Goal: Communication & Community: Answer question/provide support

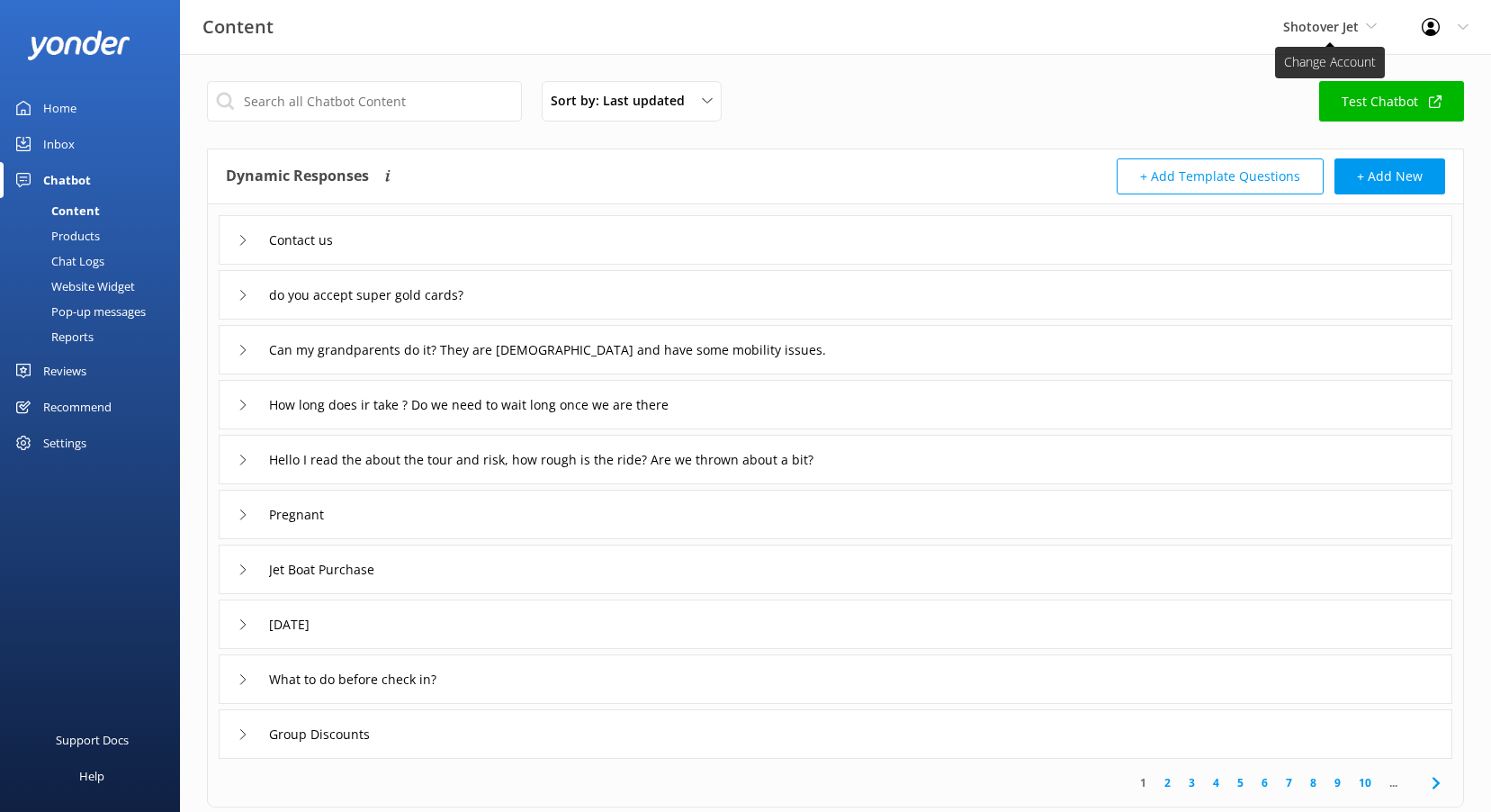
click at [1365, 17] on span "Shotover Jet" at bounding box center [1330, 26] width 94 height 20
click at [965, 54] on div "Content Shotover Jet Shotover Jet Dart River Adventures Profile Settings Logout" at bounding box center [746, 27] width 1491 height 55
click at [92, 370] on link "Reviews" at bounding box center [90, 370] width 180 height 36
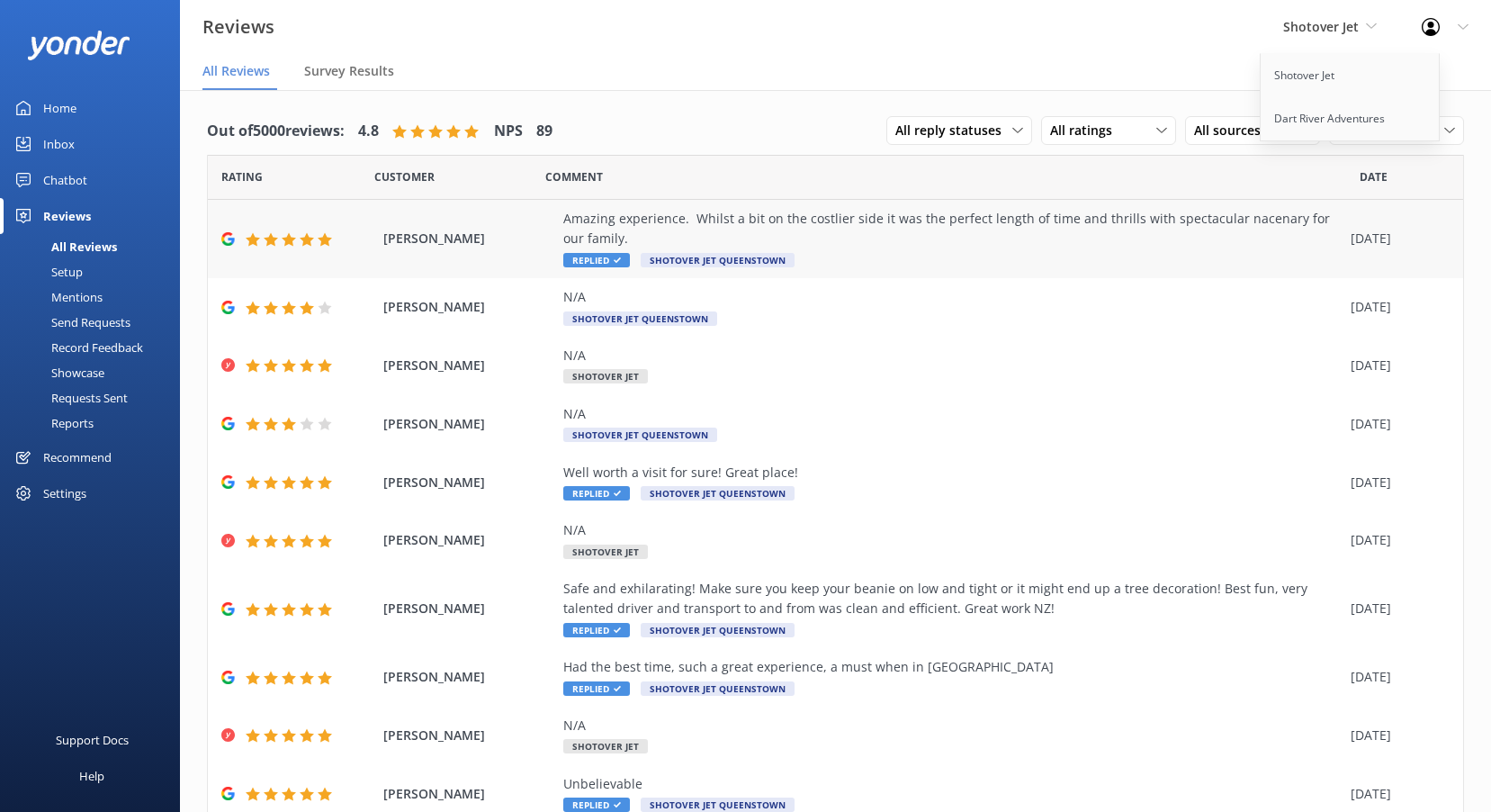
click at [825, 258] on div "Amazing experience. Whilst a bit on the costlier side it was the perfect length…" at bounding box center [952, 239] width 779 height 61
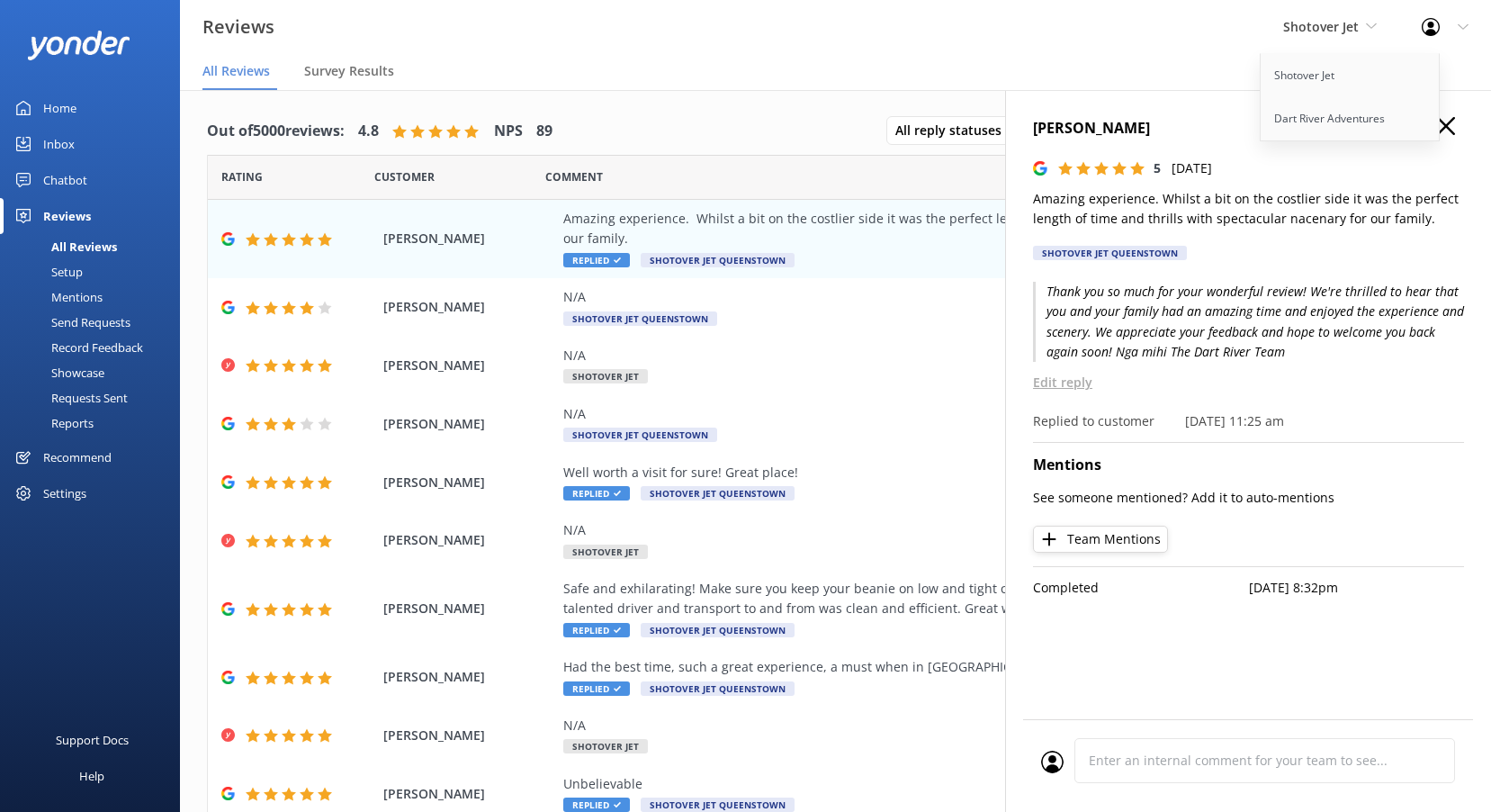
click at [1068, 392] on p "Edit reply" at bounding box center [1249, 382] width 431 height 20
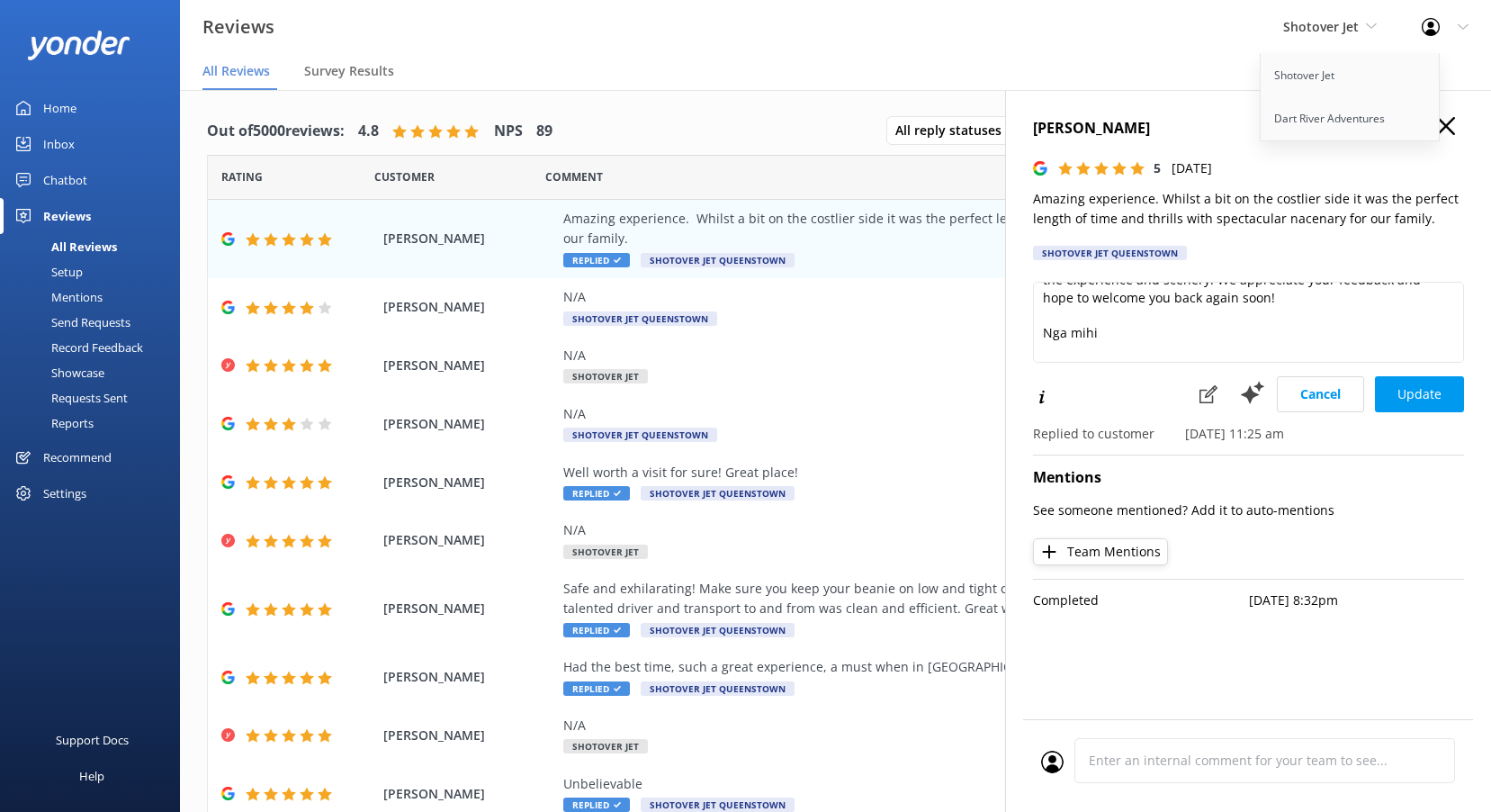
scroll to position [80, 0]
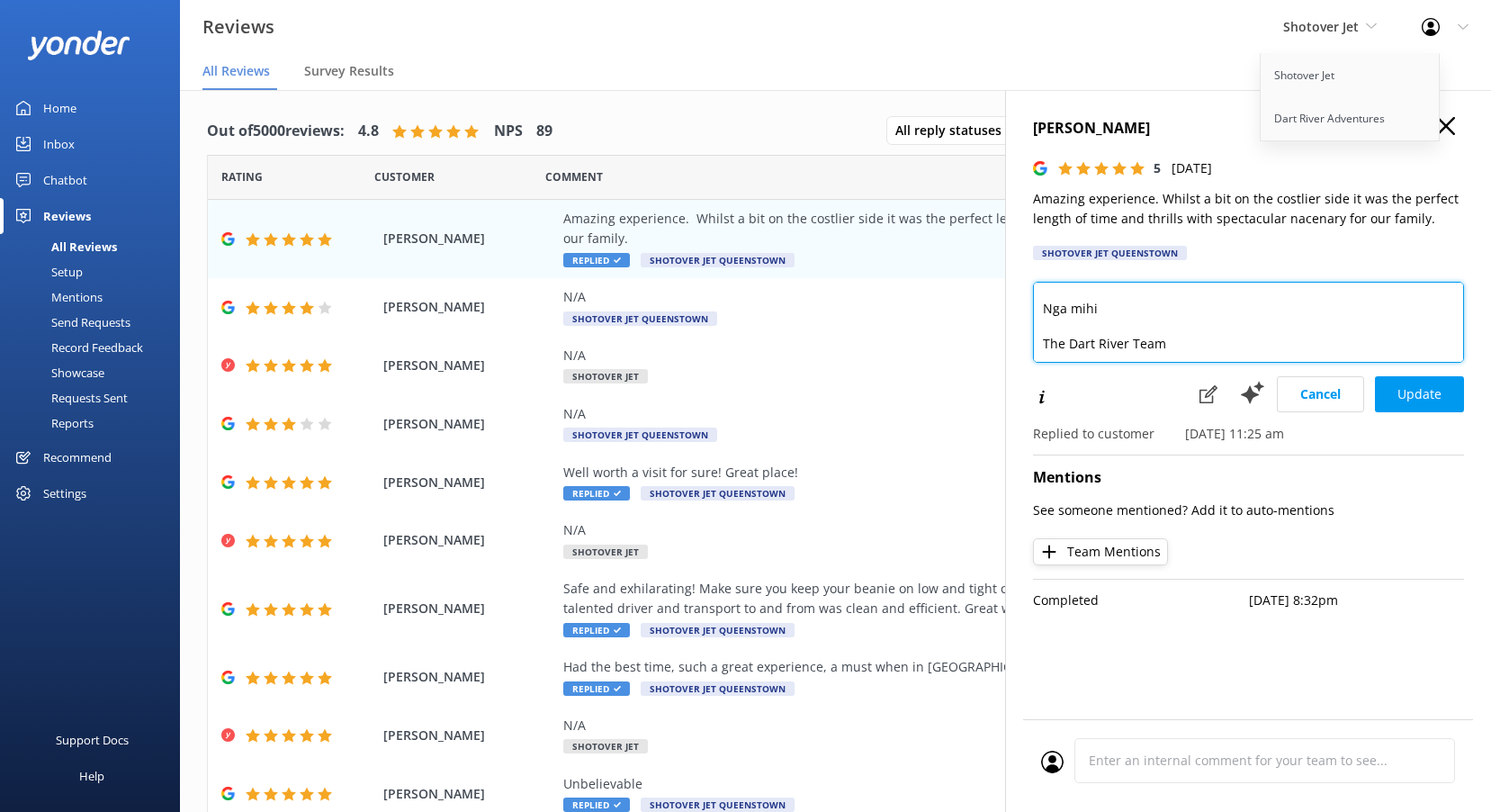
drag, startPoint x: 1176, startPoint y: 345, endPoint x: 1063, endPoint y: 351, distance: 113.2
click at [1063, 351] on textarea "Thank you so much for your wonderful review! We're thrilled to hear that you an…" at bounding box center [1249, 322] width 431 height 81
type textarea "Thank you so much for your wonderful review! We're thrilled to hear that you an…"
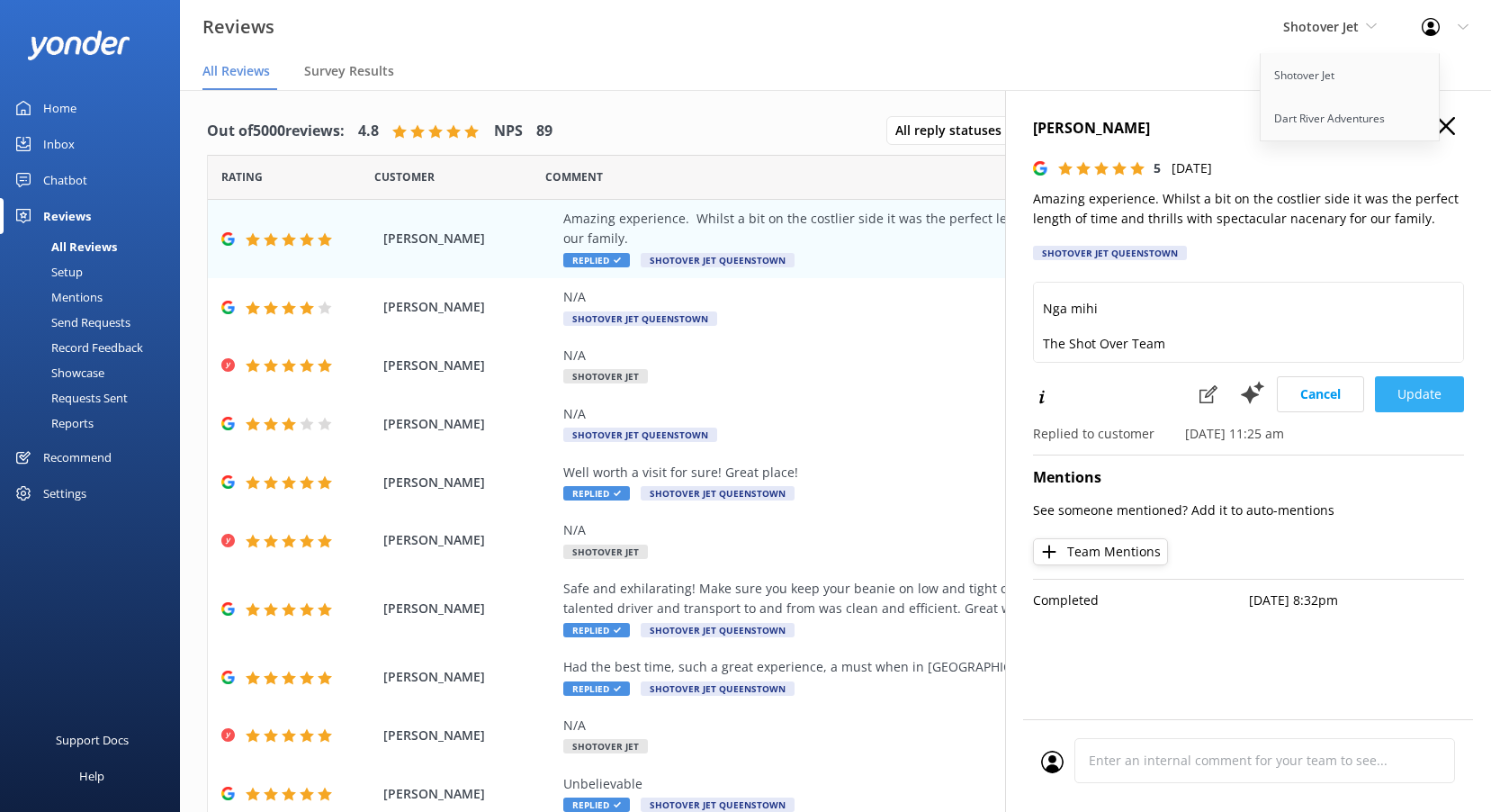
click at [1401, 387] on button "Update" at bounding box center [1419, 394] width 89 height 36
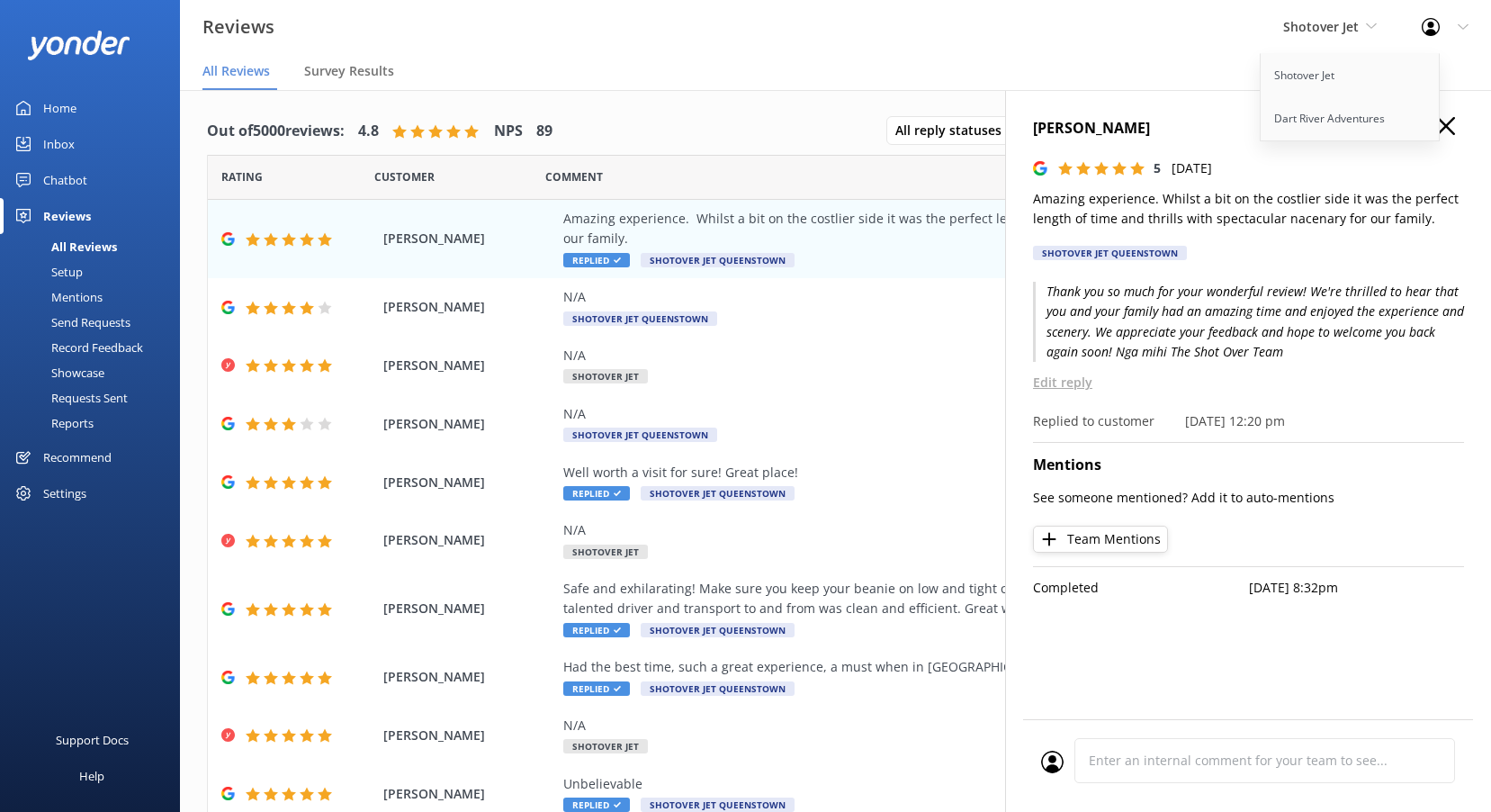
click at [761, 121] on div "Out of 5000 reviews: 4.8 NPS 89 All reply statuses All reply statuses Needs a r…" at bounding box center [835, 131] width 1257 height 47
click at [1452, 129] on icon "button" at bounding box center [1446, 125] width 18 height 18
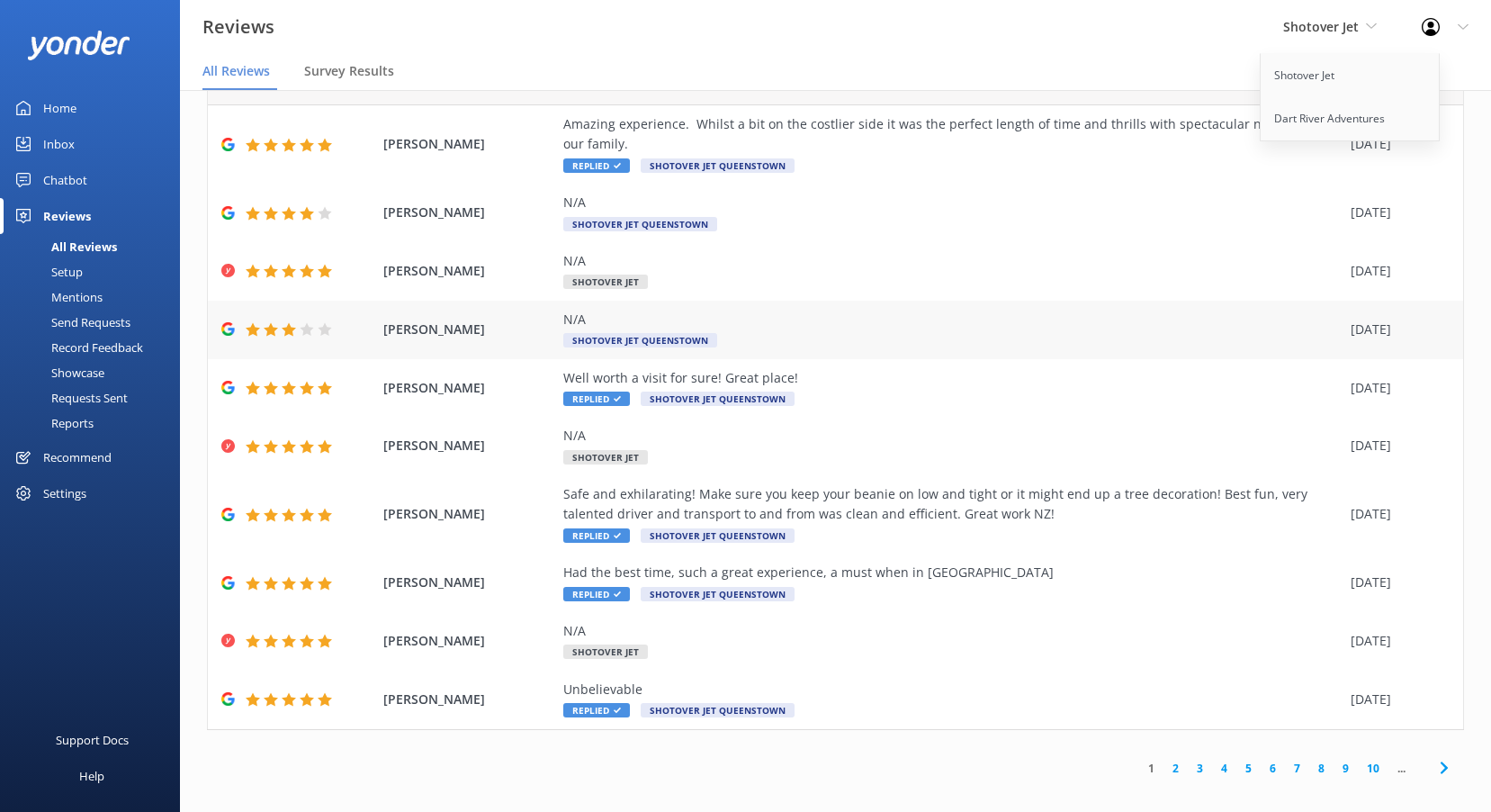
scroll to position [36, 0]
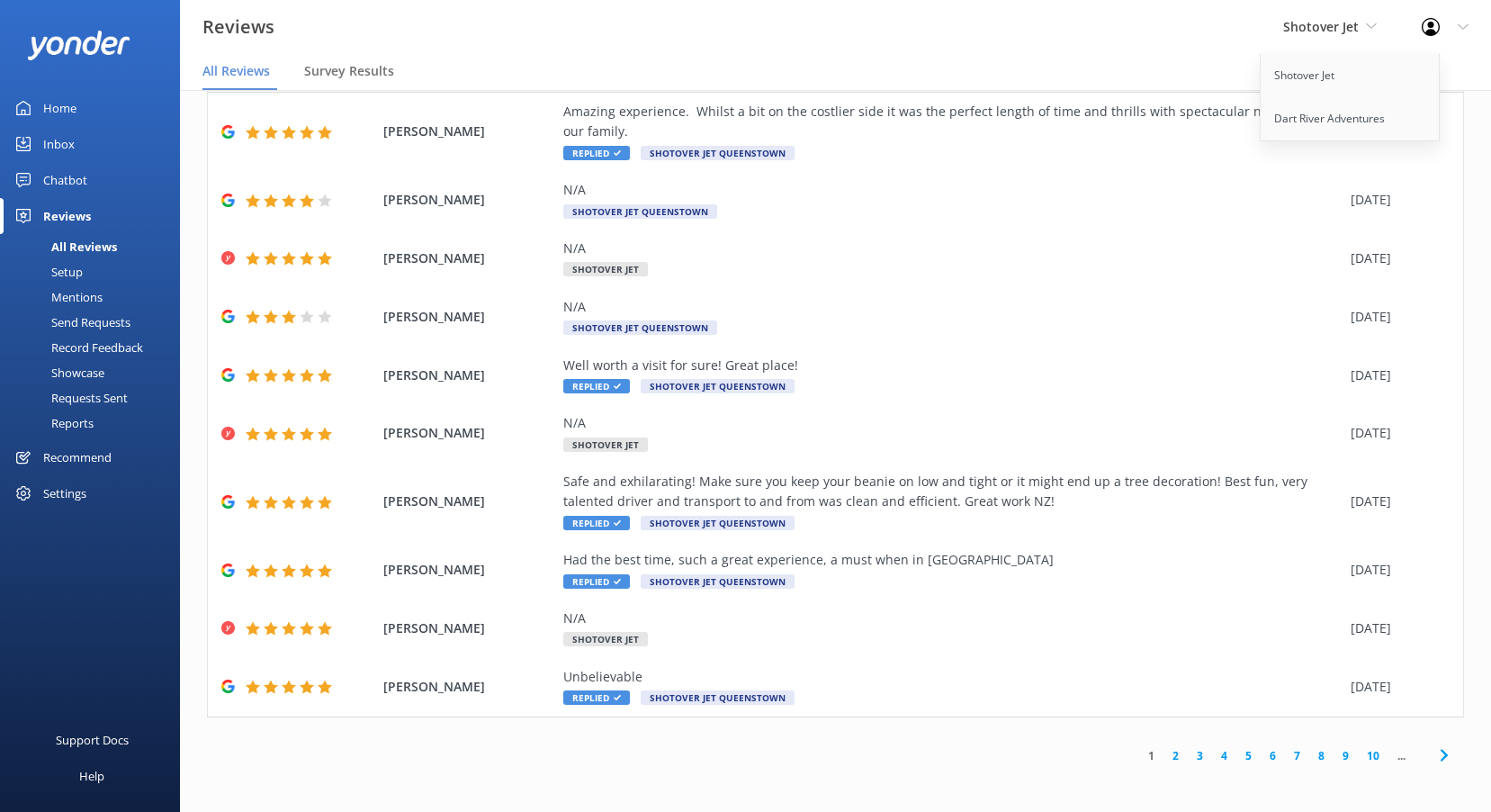
click at [1164, 751] on link "2" at bounding box center [1176, 755] width 24 height 17
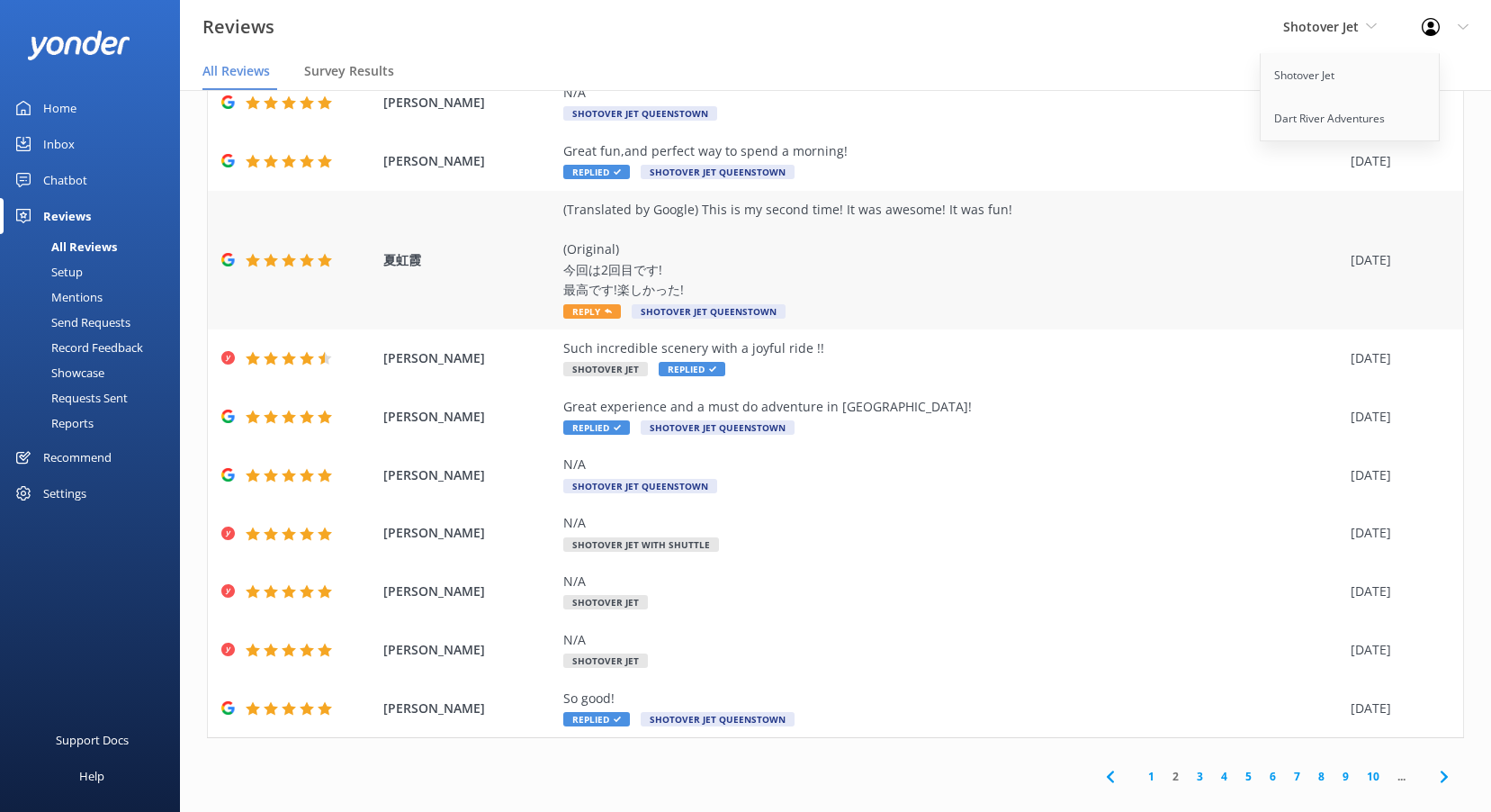
scroll to position [111, 0]
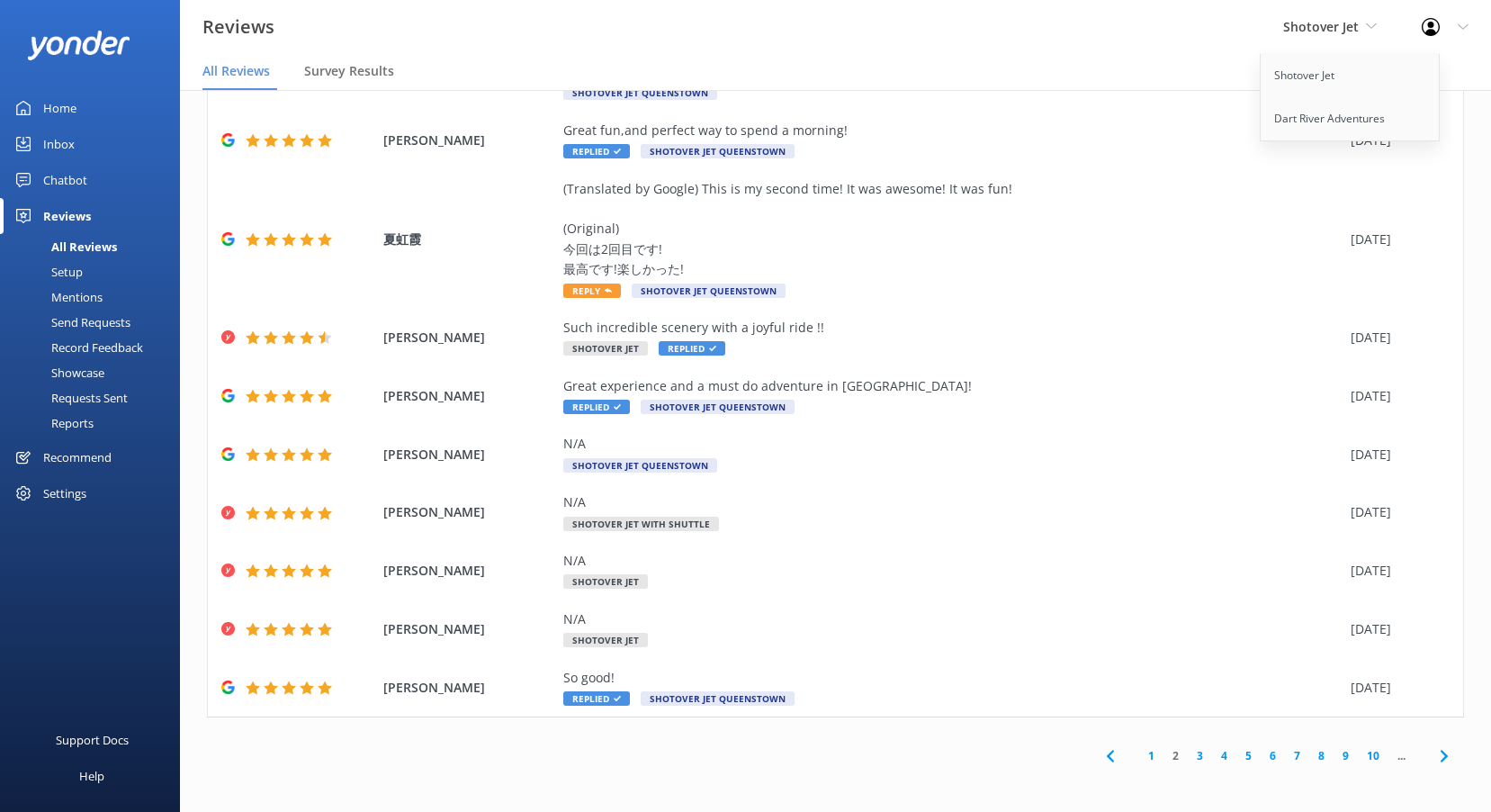
click at [1188, 760] on link "3" at bounding box center [1200, 755] width 24 height 17
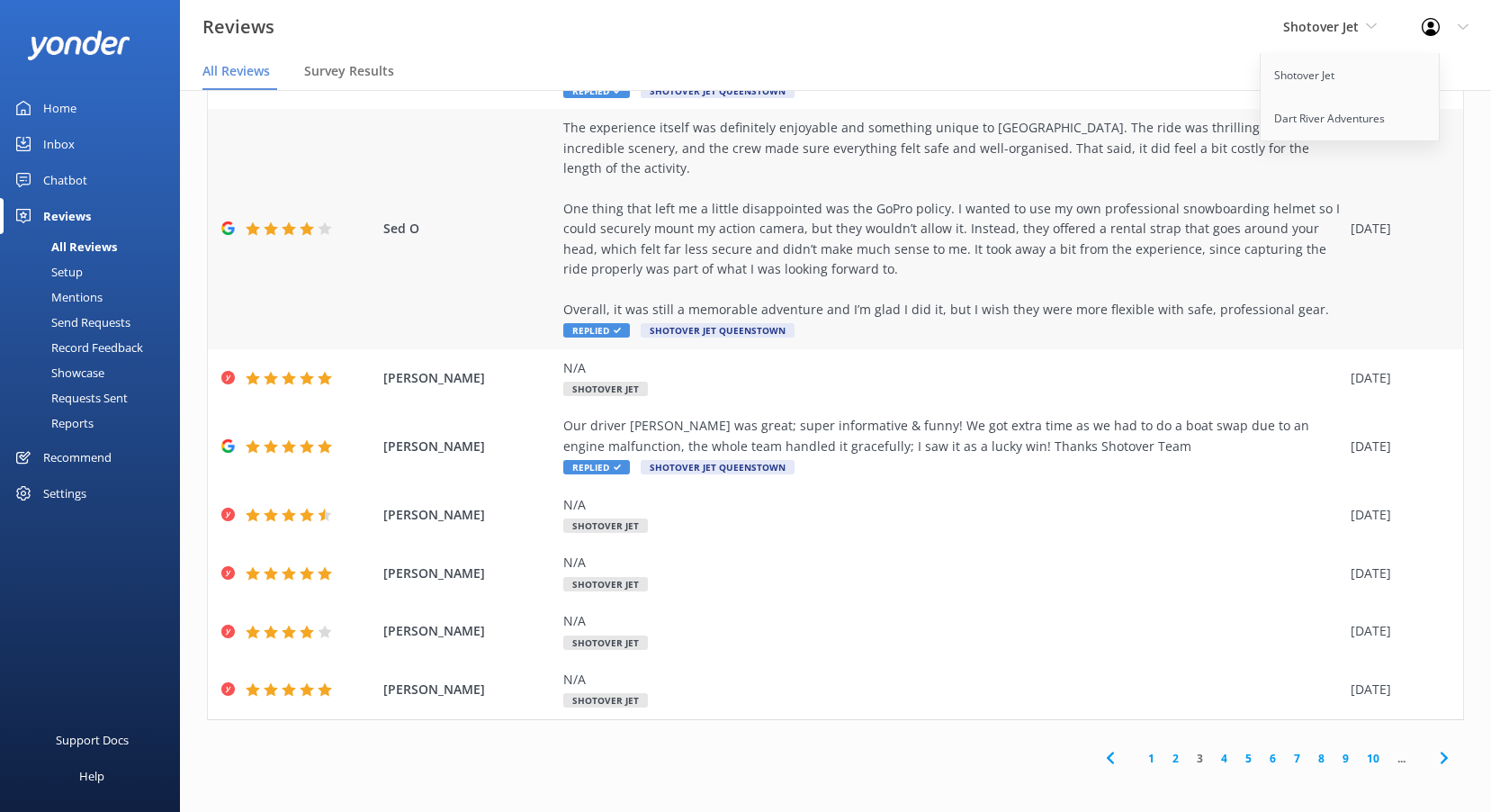
scroll to position [232, 0]
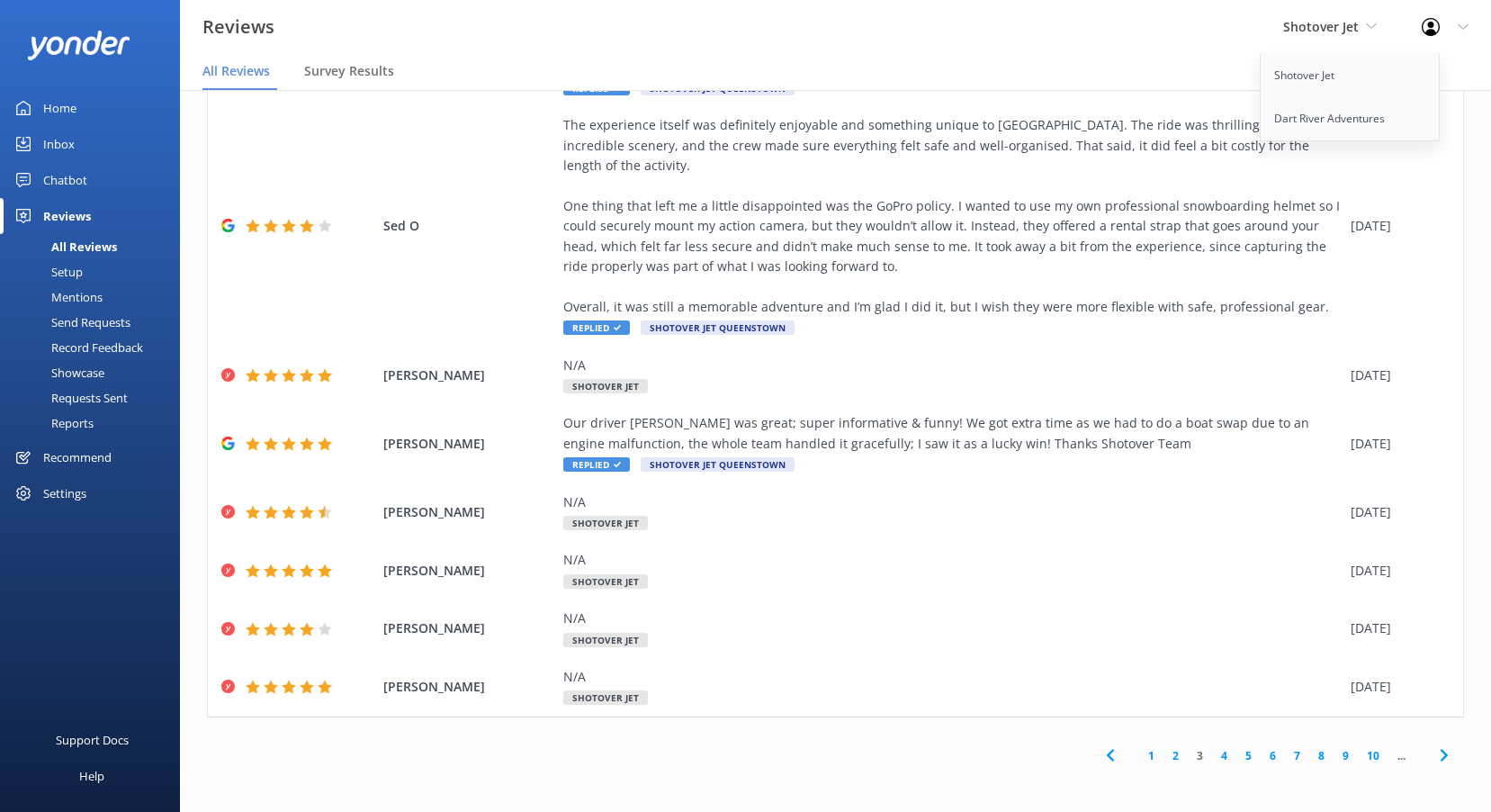
click at [1213, 749] on link "4" at bounding box center [1225, 755] width 24 height 17
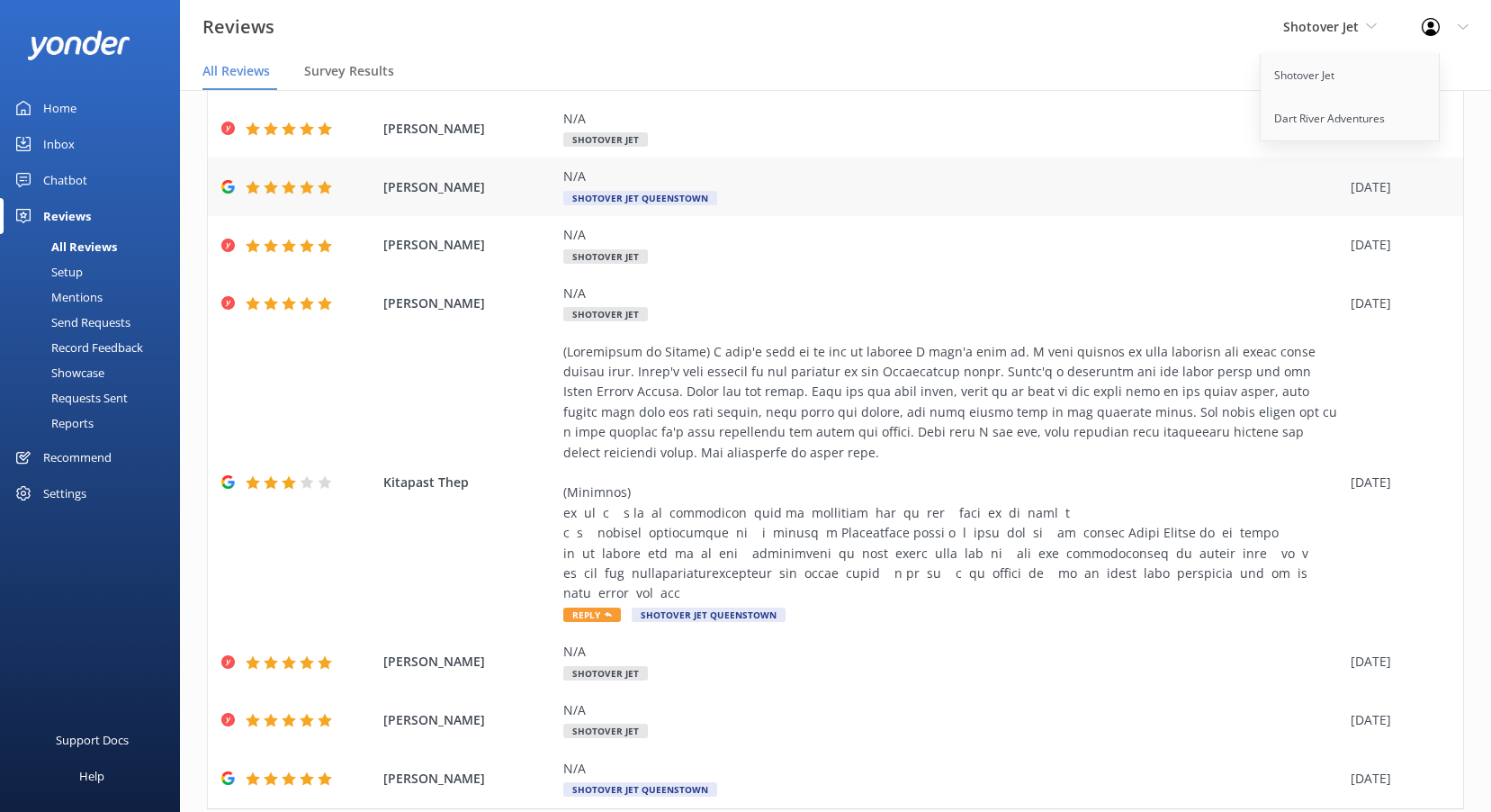
scroll to position [252, 0]
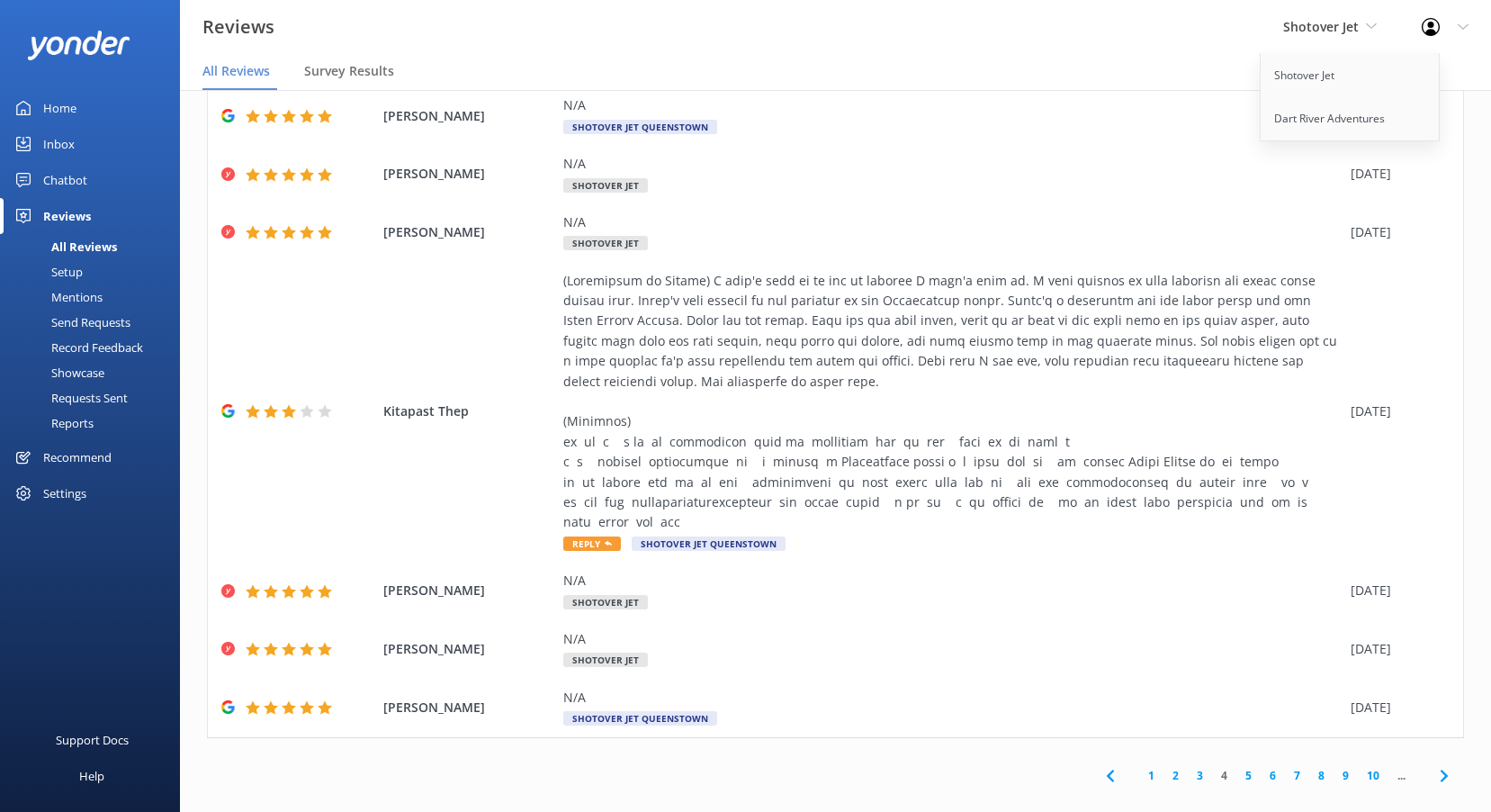
click at [1236, 767] on link "5" at bounding box center [1248, 775] width 24 height 17
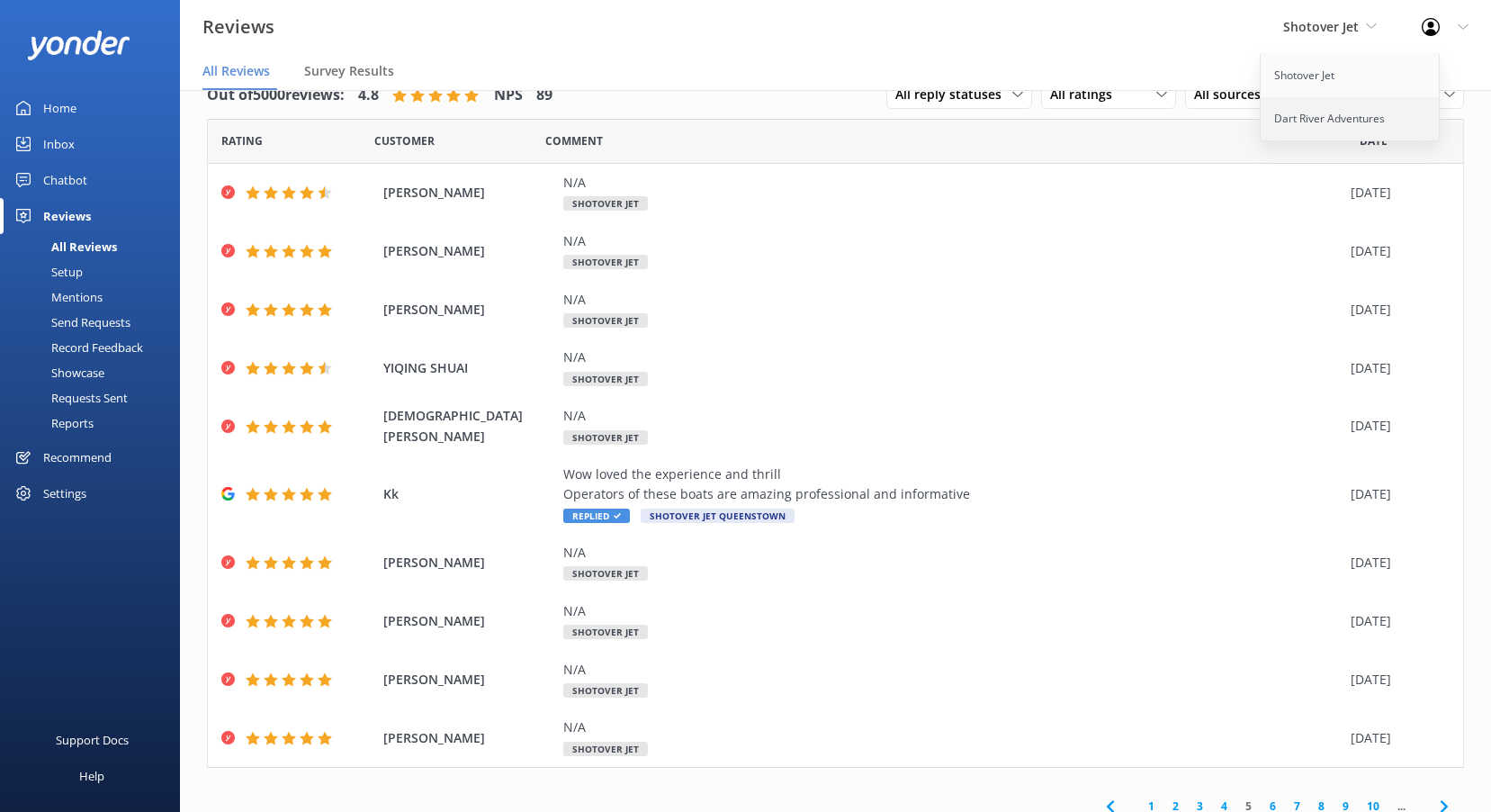
click at [1314, 127] on link "Dart River Adventures" at bounding box center [1351, 119] width 180 height 43
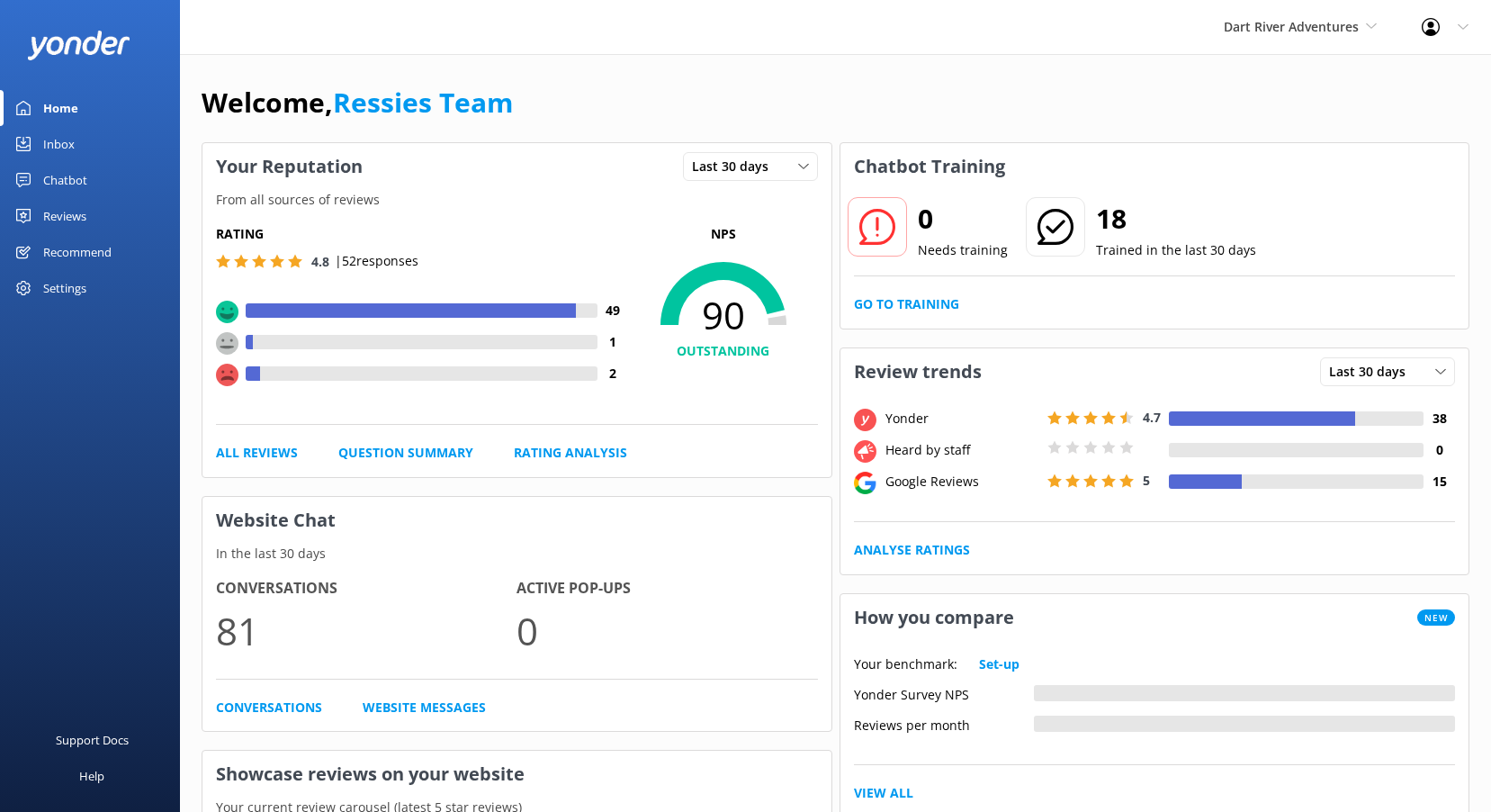
click at [73, 214] on div "Reviews" at bounding box center [65, 215] width 43 height 36
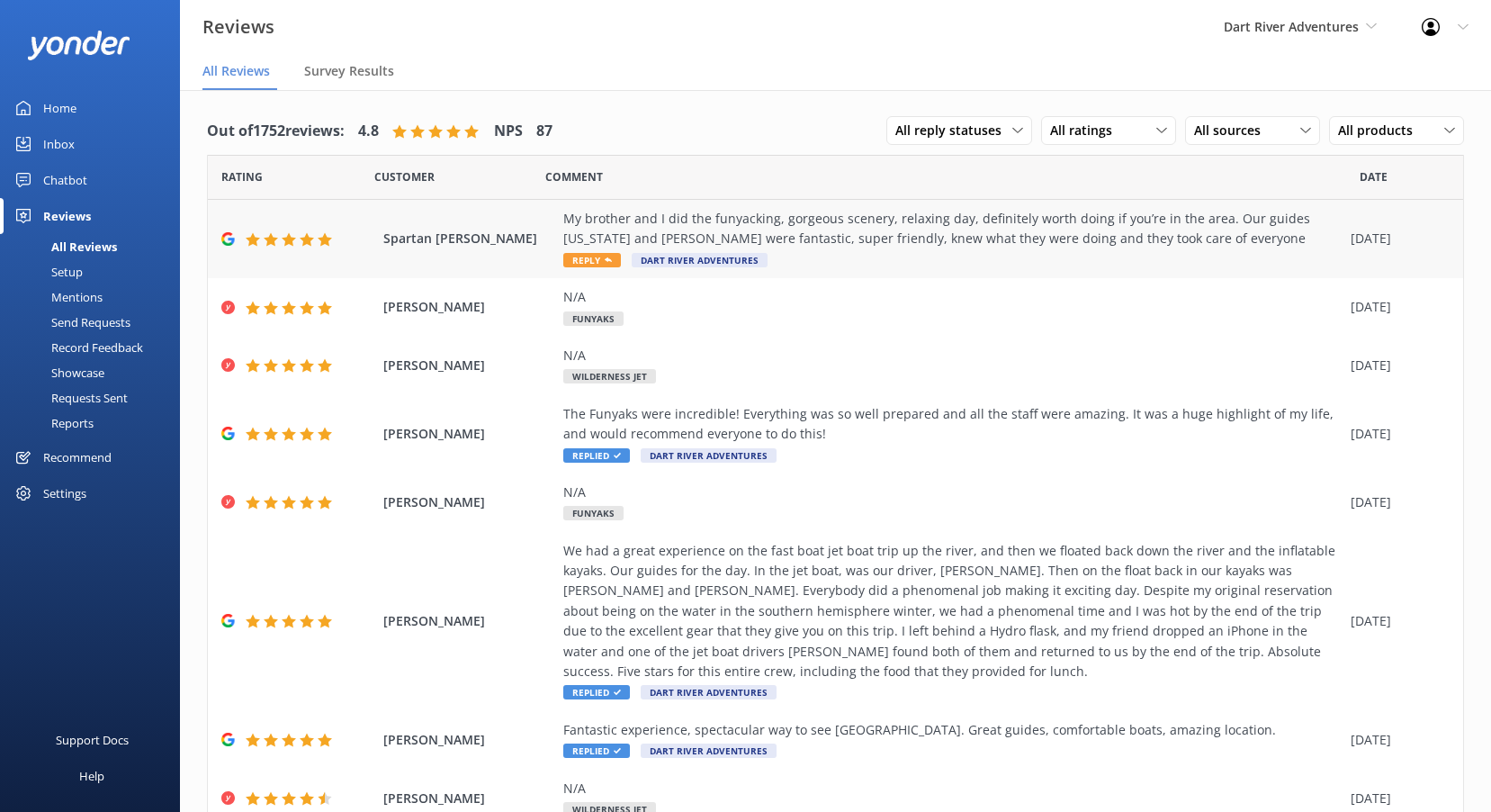
click at [603, 260] on span "Reply" at bounding box center [592, 260] width 58 height 15
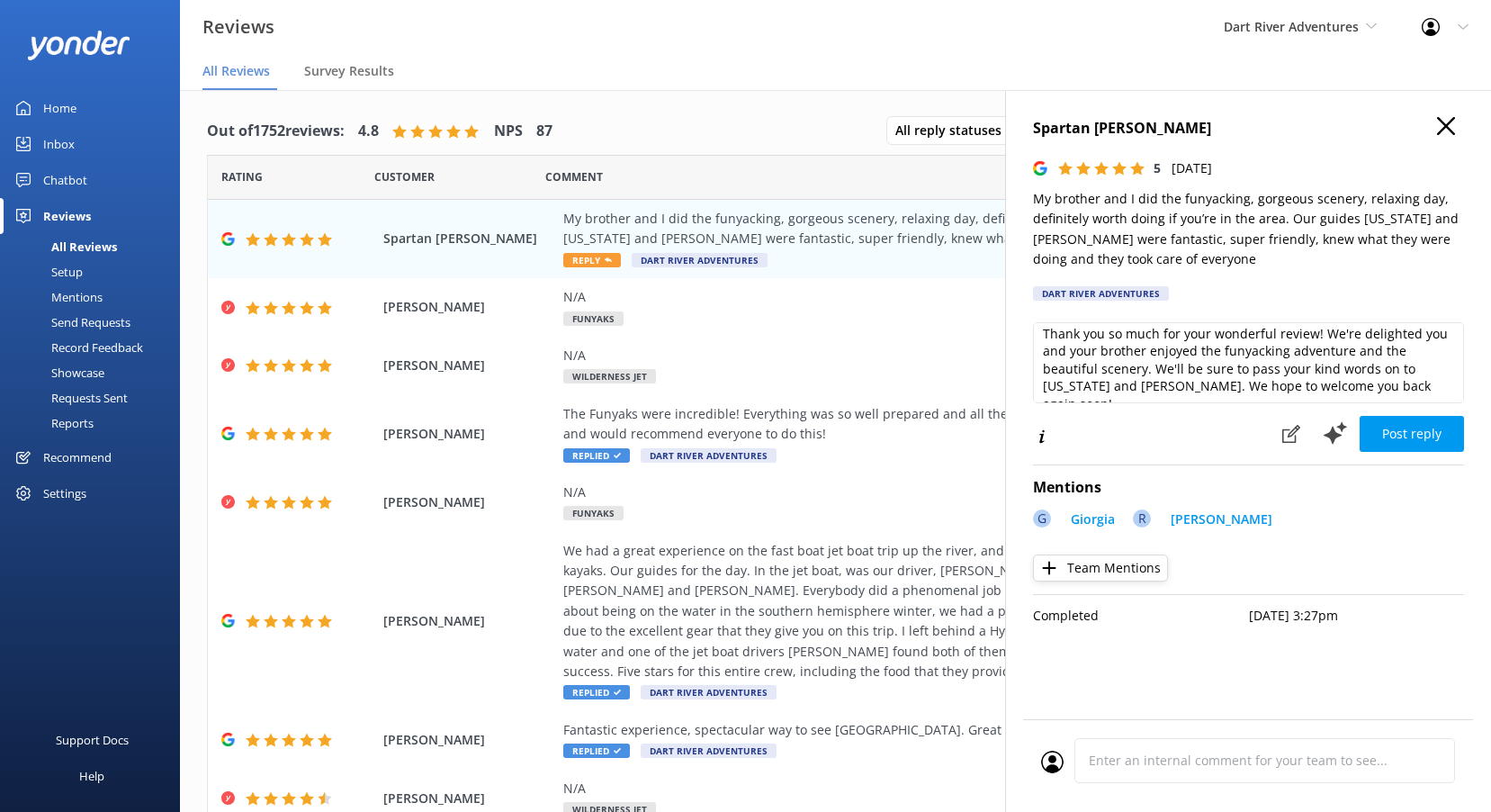
scroll to position [9, 0]
click at [1412, 385] on textarea "Thank you so much for your wonderful review! We're delighted you and your broth…" at bounding box center [1249, 362] width 431 height 81
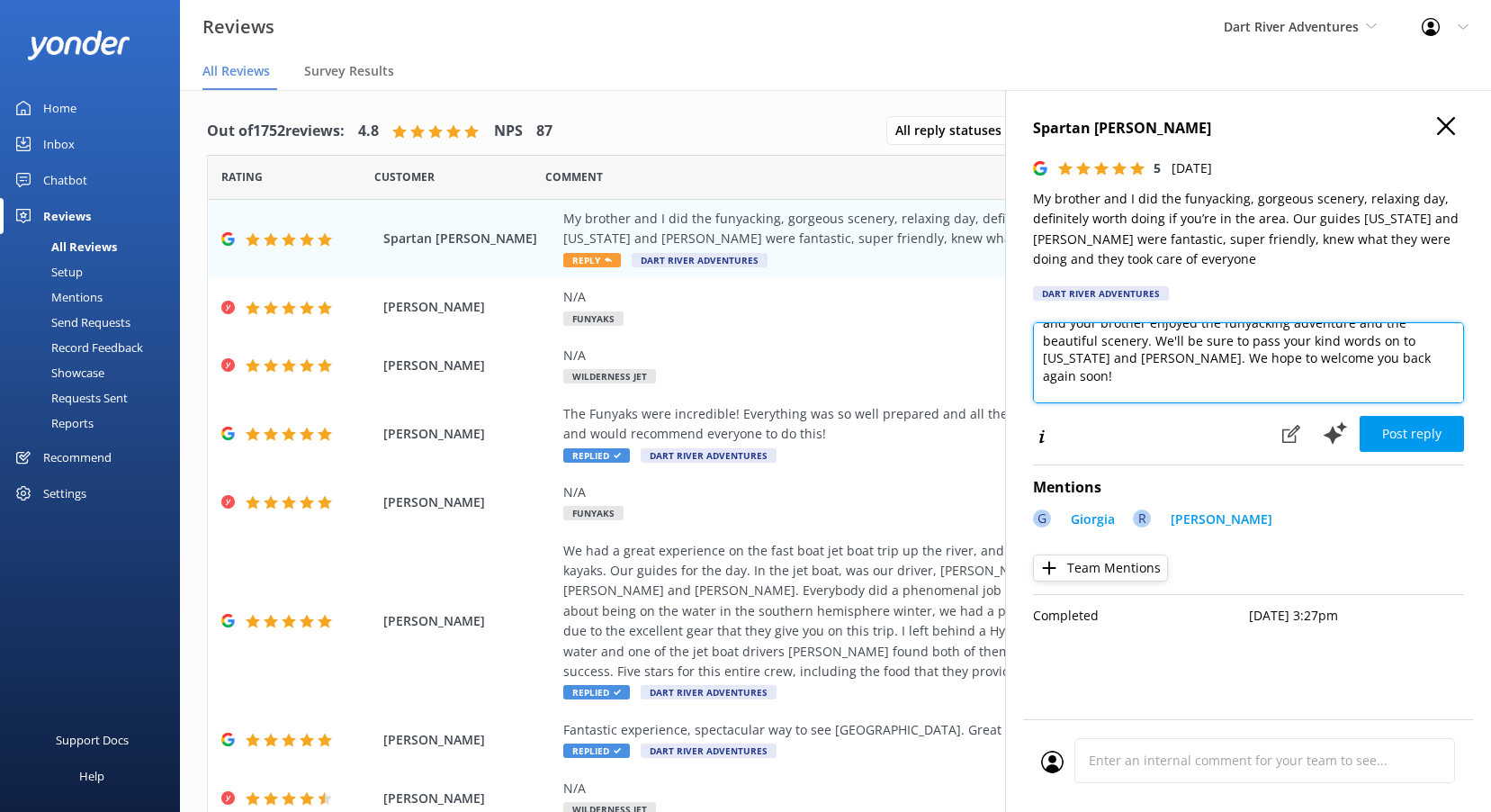
scroll to position [71, 0]
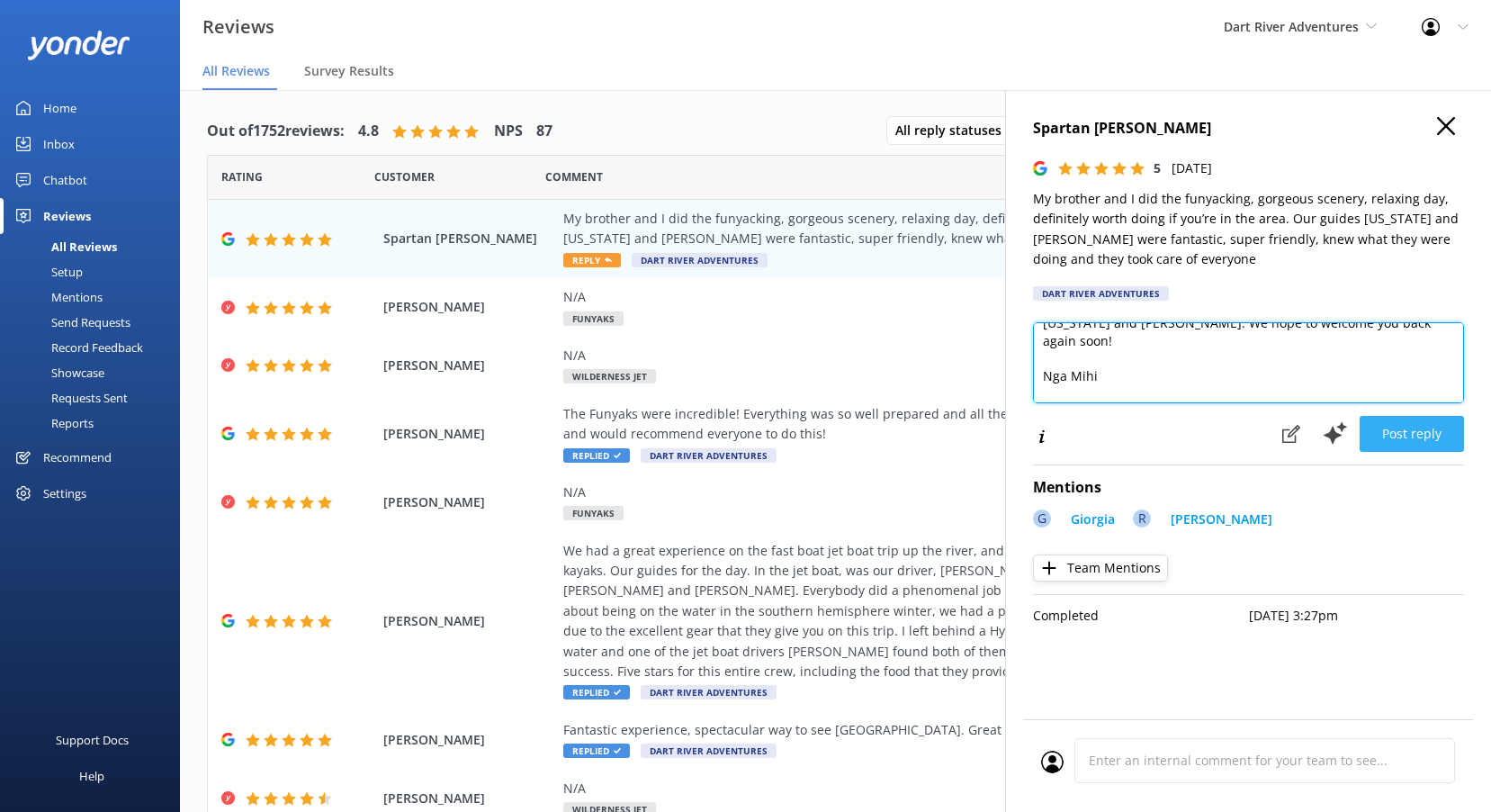
type textarea "Thank you so much for your wonderful review! We're delighted you and your broth…"
click at [1404, 422] on button "Post reply" at bounding box center [1412, 433] width 105 height 36
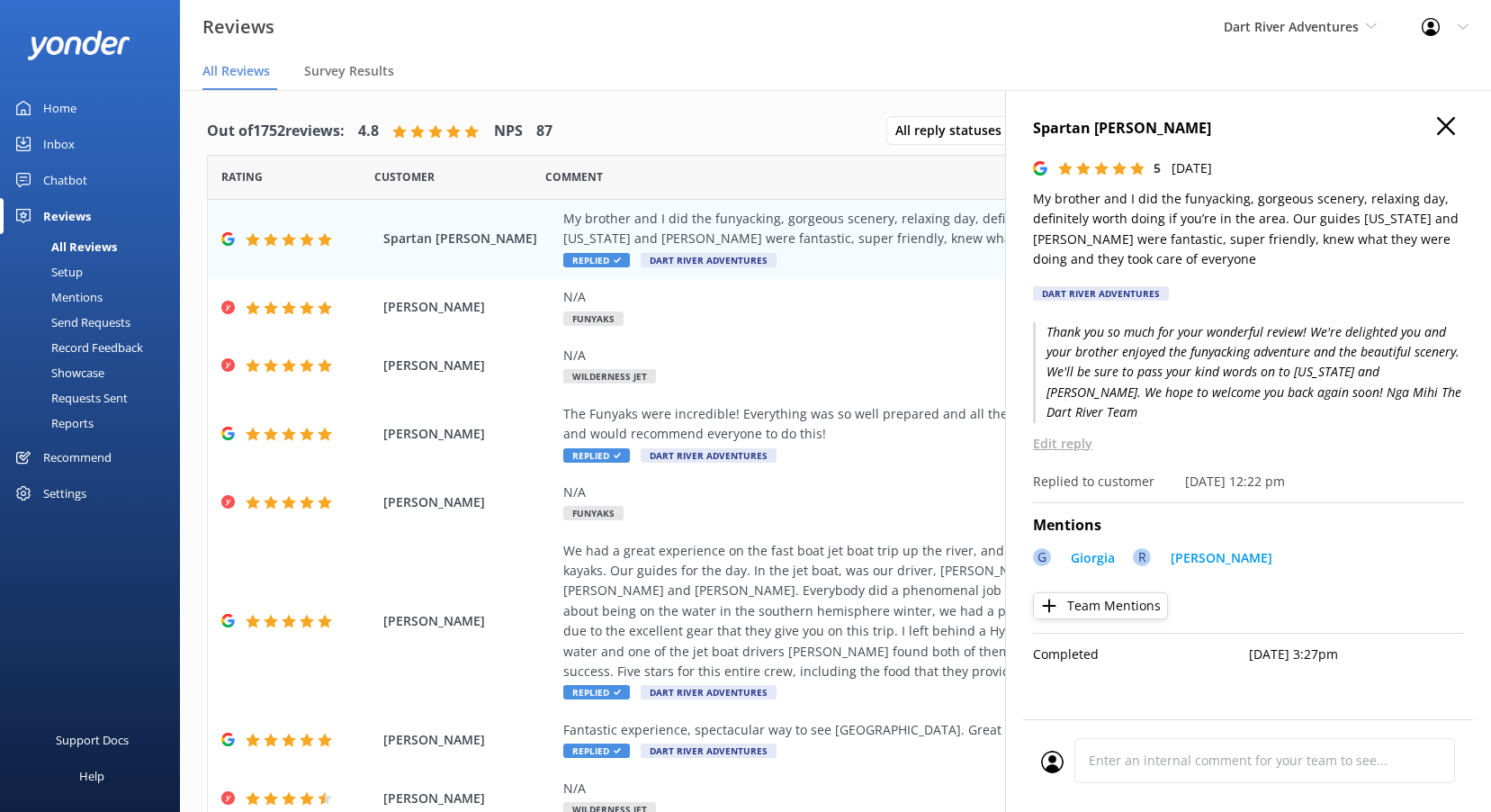
click at [1444, 121] on icon "button" at bounding box center [1446, 125] width 18 height 18
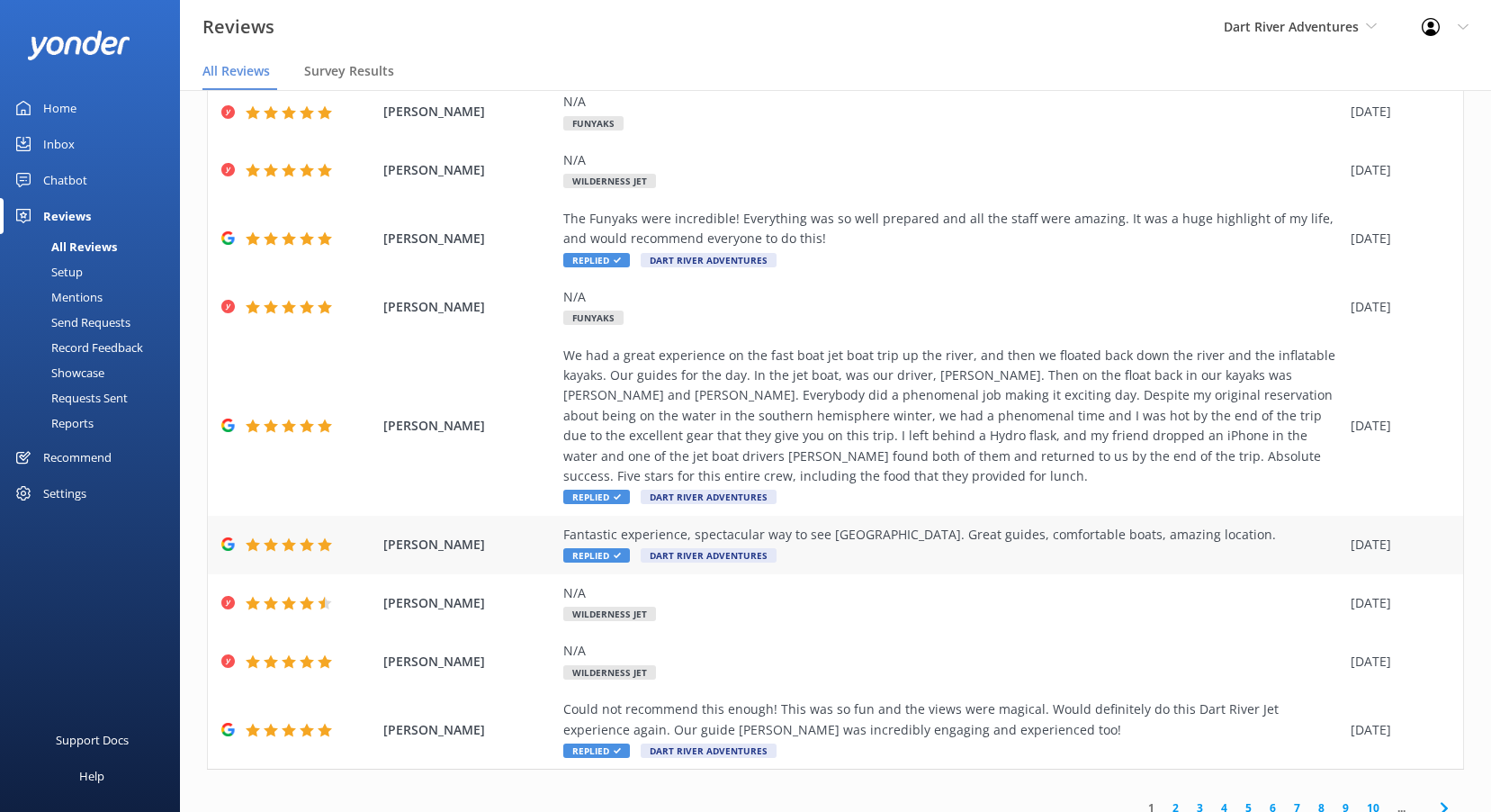
scroll to position [212, 0]
